Goal: Task Accomplishment & Management: Use online tool/utility

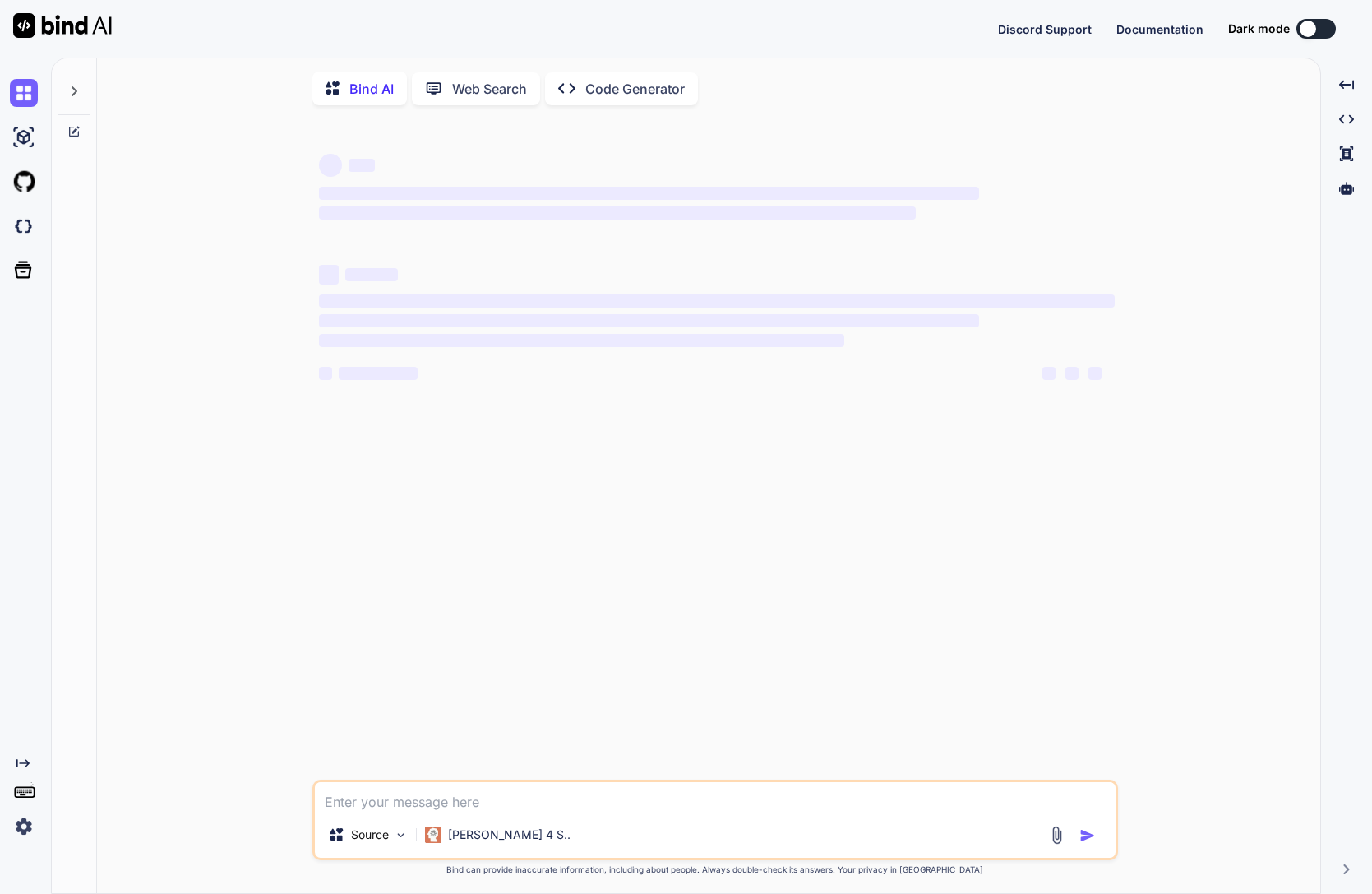
click at [16, 829] on img at bounding box center [23, 826] width 28 height 28
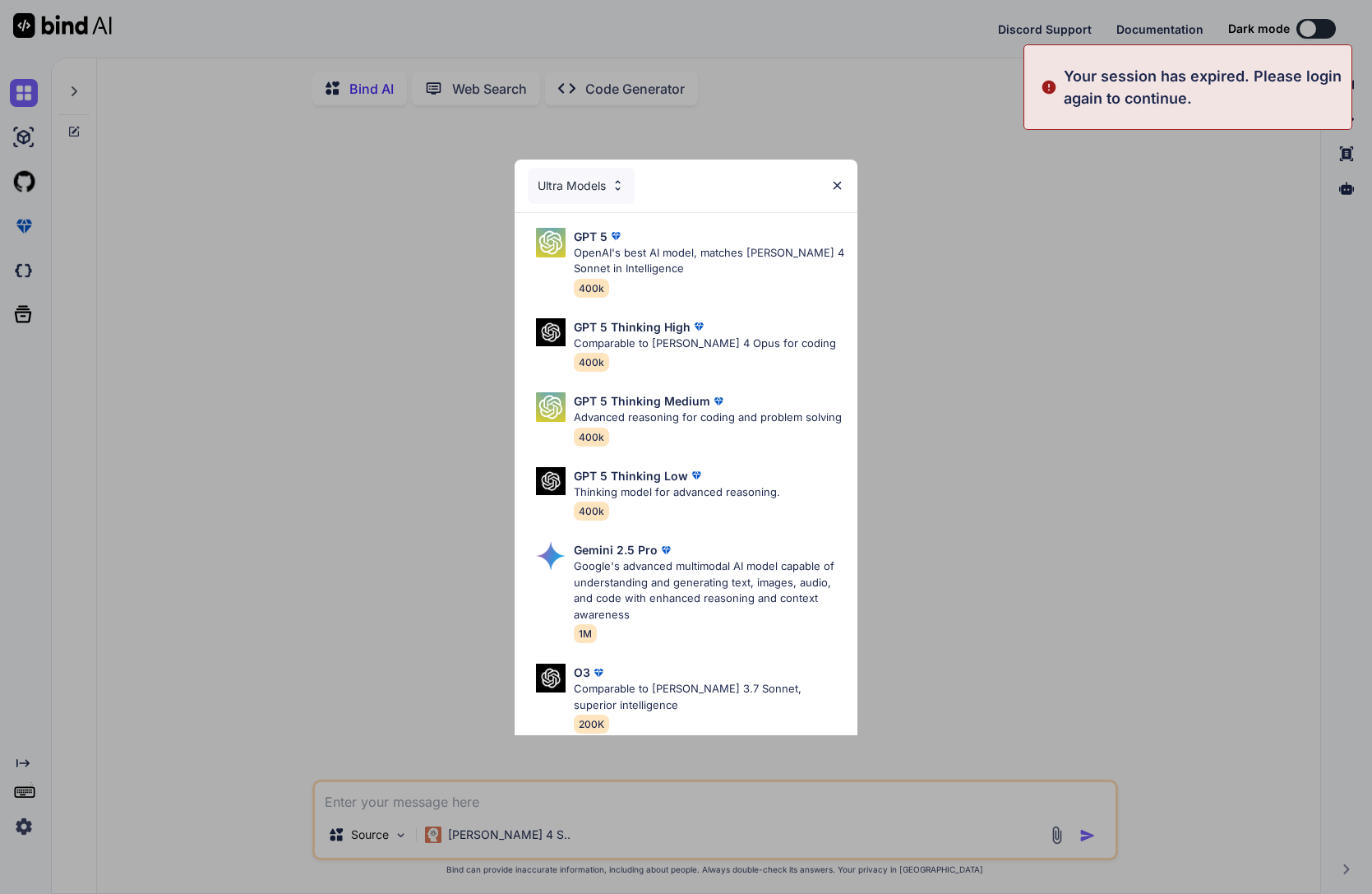
type textarea "x"
click at [841, 186] on img at bounding box center [837, 186] width 14 height 14
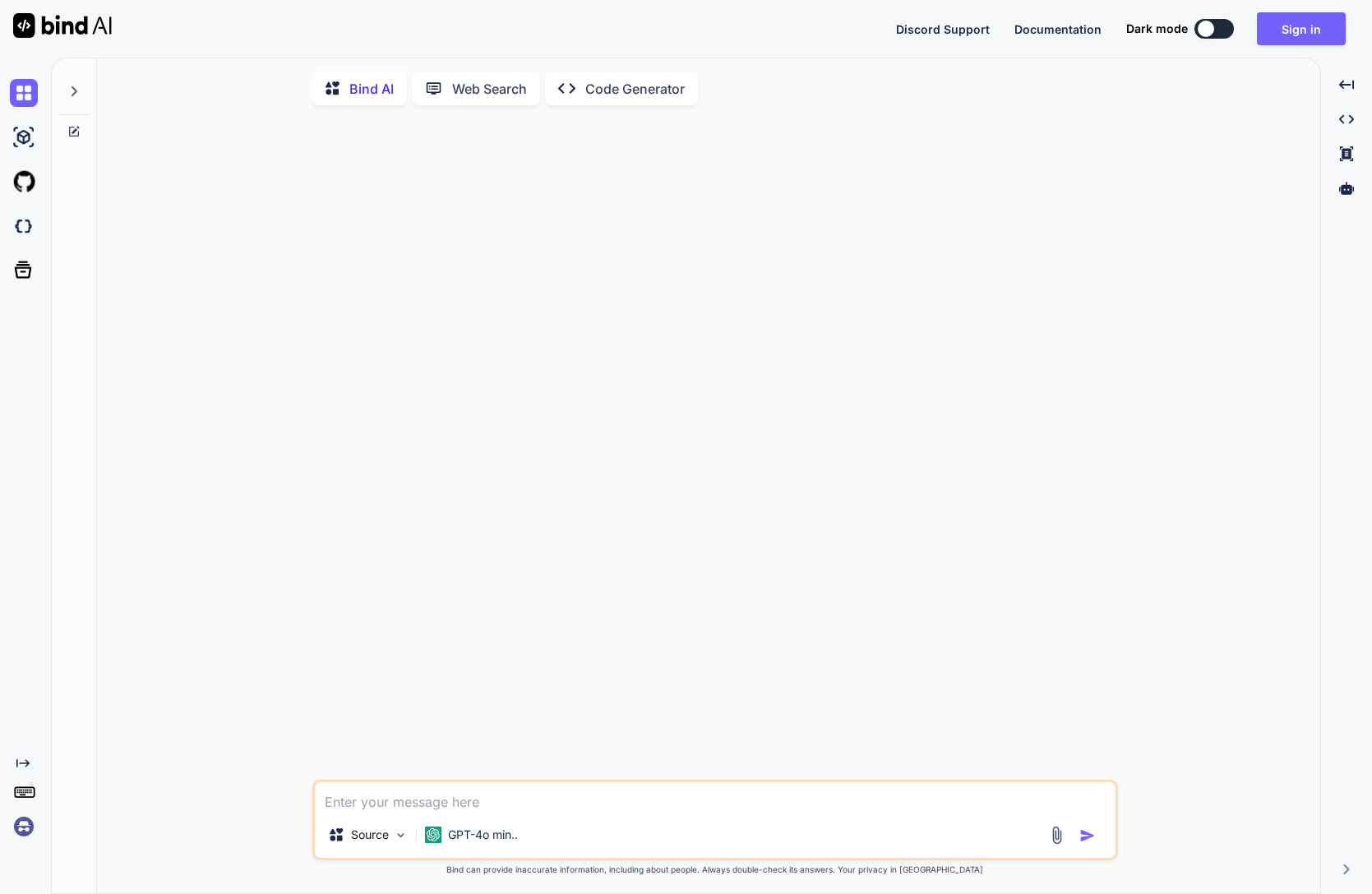
click at [1200, 107] on div "Bind AI Web Search Created with Pixso. Code Generator Source GPT-4o min.. Creat…" at bounding box center [708, 481] width 1223 height 831
click at [1305, 28] on button "Sign in" at bounding box center [1301, 29] width 88 height 33
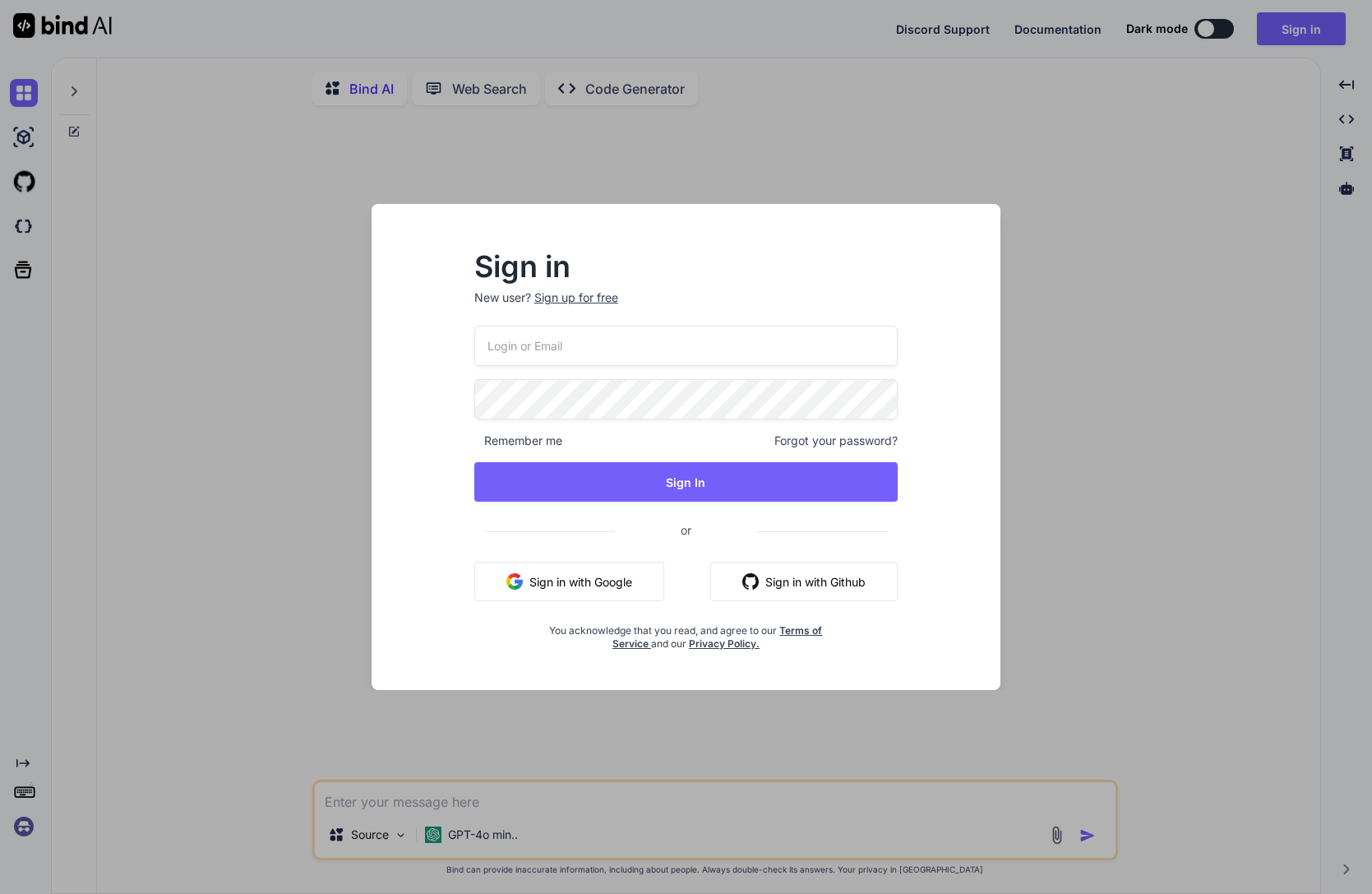
type input "[EMAIL_ADDRESS][DOMAIN_NAME]"
click at [680, 236] on div "Sign in New user? Sign up for free [EMAIL_ADDRESS][DOMAIN_NAME] Remember me For…" at bounding box center [685, 461] width 602 height 457
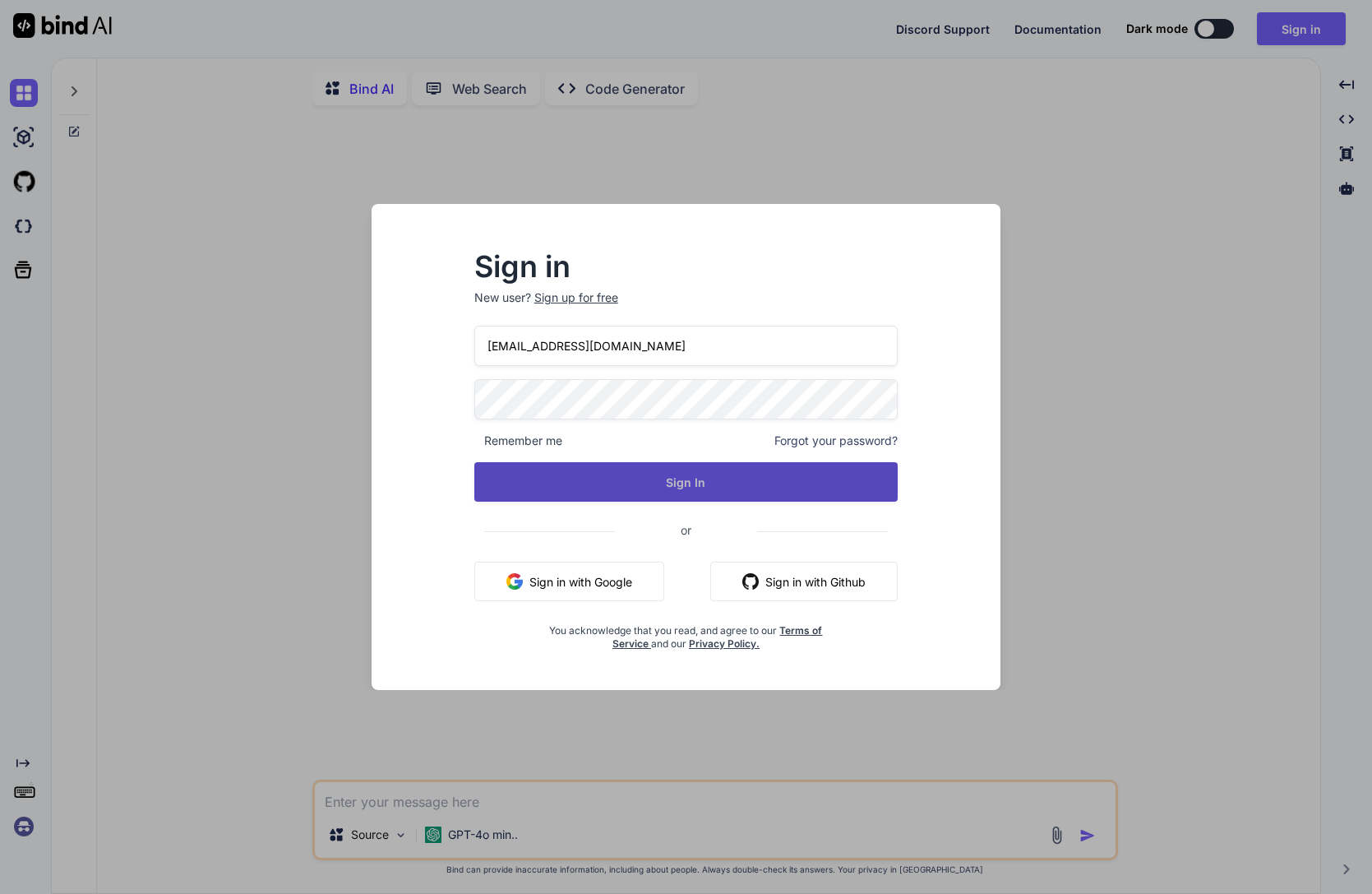
click at [596, 477] on button "Sign In" at bounding box center [687, 482] width 425 height 39
